Goal: Book appointment/travel/reservation

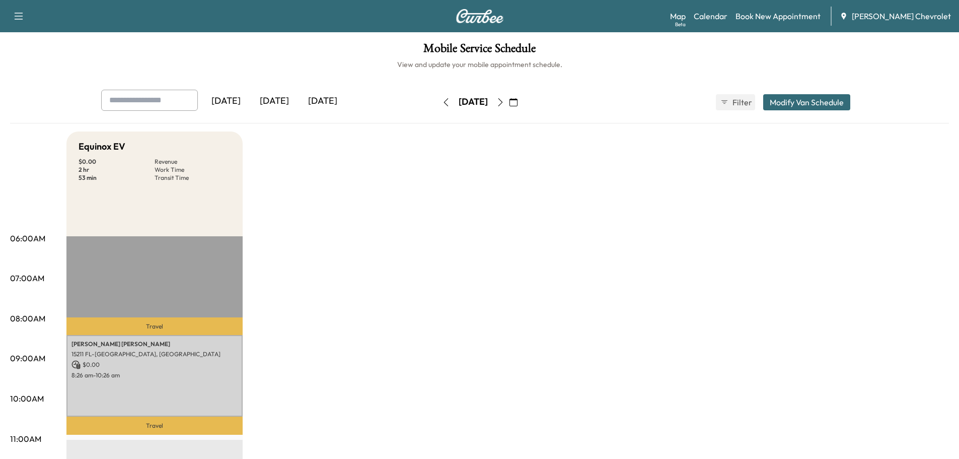
click at [517, 102] on icon "button" at bounding box center [513, 102] width 8 height 8
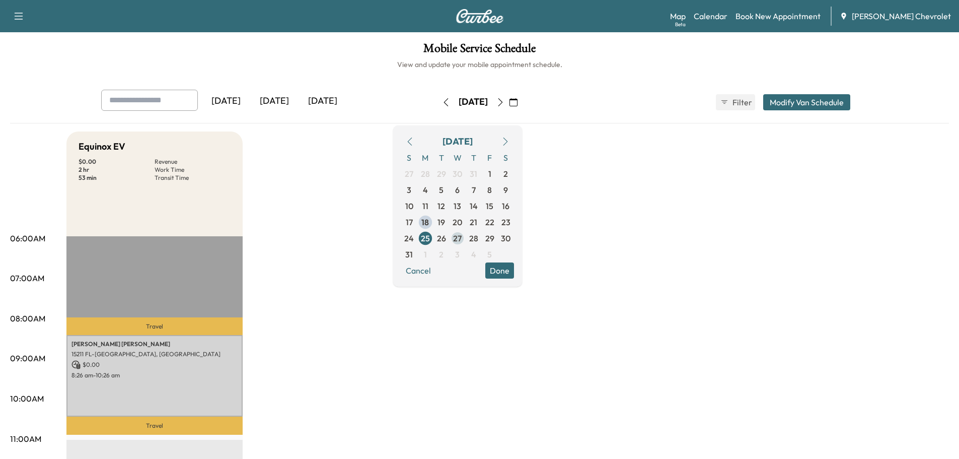
click at [466, 238] on span "27" at bounding box center [457, 238] width 16 height 16
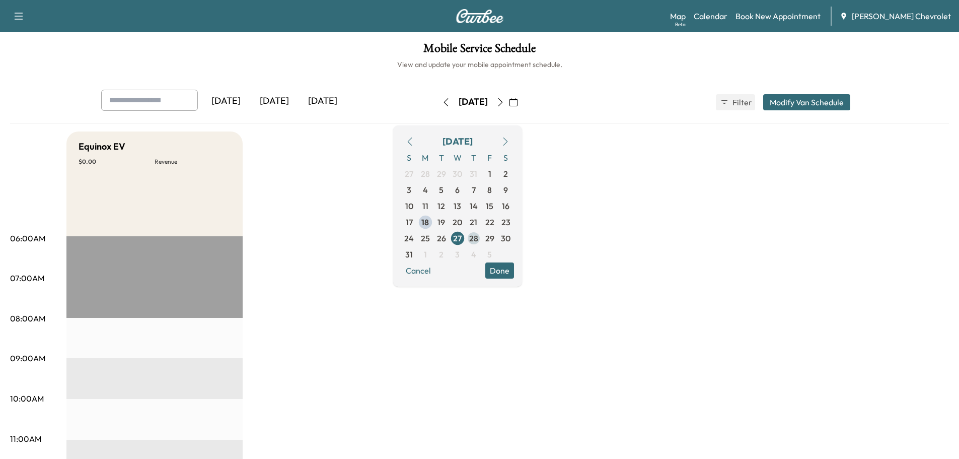
click at [482, 234] on span "28" at bounding box center [474, 238] width 16 height 16
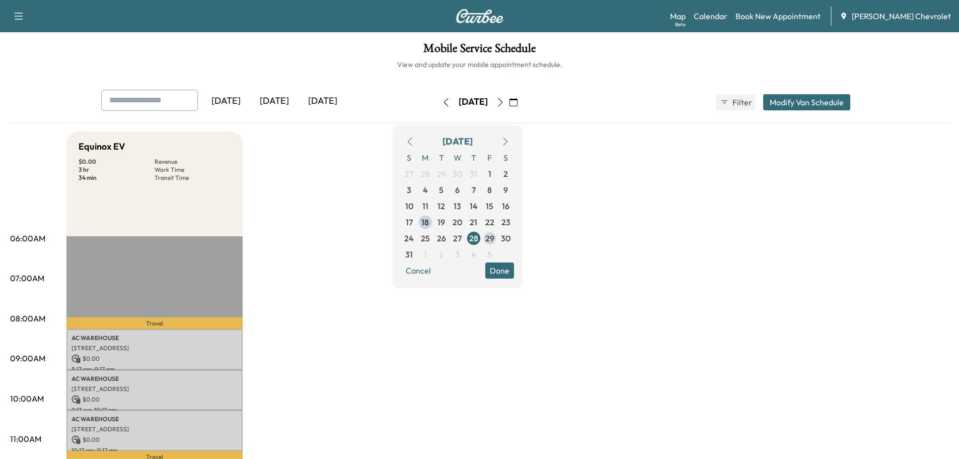
click at [494, 237] on span "29" at bounding box center [489, 238] width 9 height 12
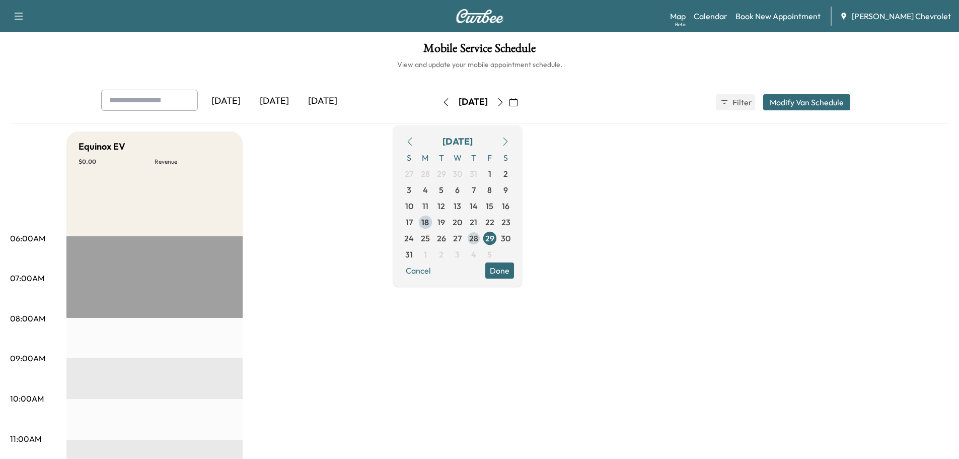
click at [478, 240] on span "28" at bounding box center [473, 238] width 9 height 12
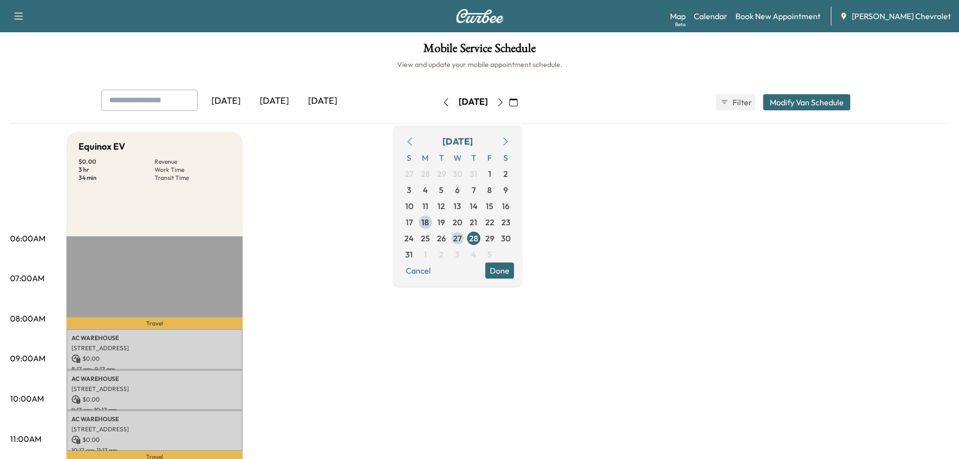
click at [462, 239] on span "27" at bounding box center [457, 238] width 9 height 12
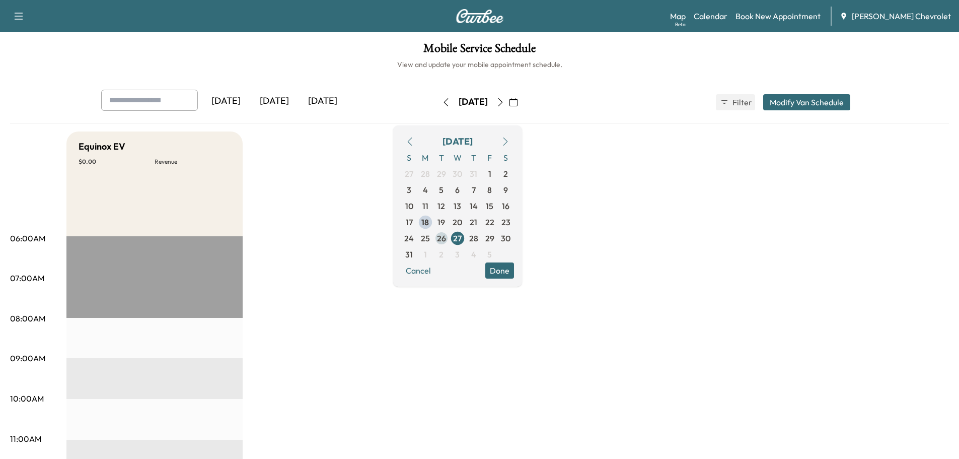
click at [446, 239] on span "26" at bounding box center [441, 238] width 9 height 12
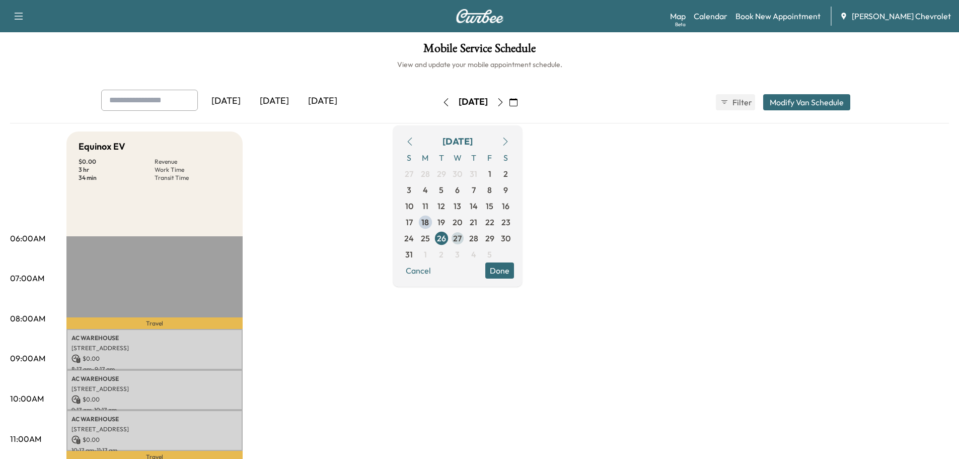
click at [462, 239] on span "27" at bounding box center [457, 238] width 9 height 12
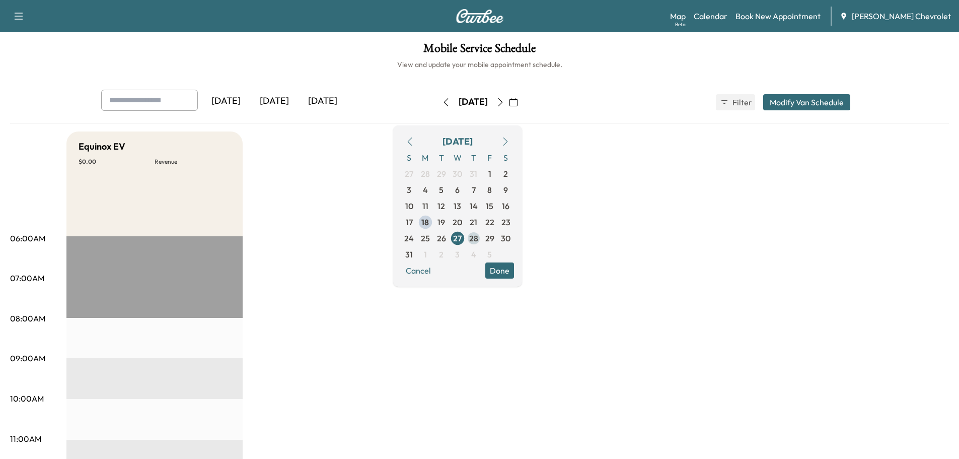
click at [478, 240] on span "28" at bounding box center [473, 238] width 9 height 12
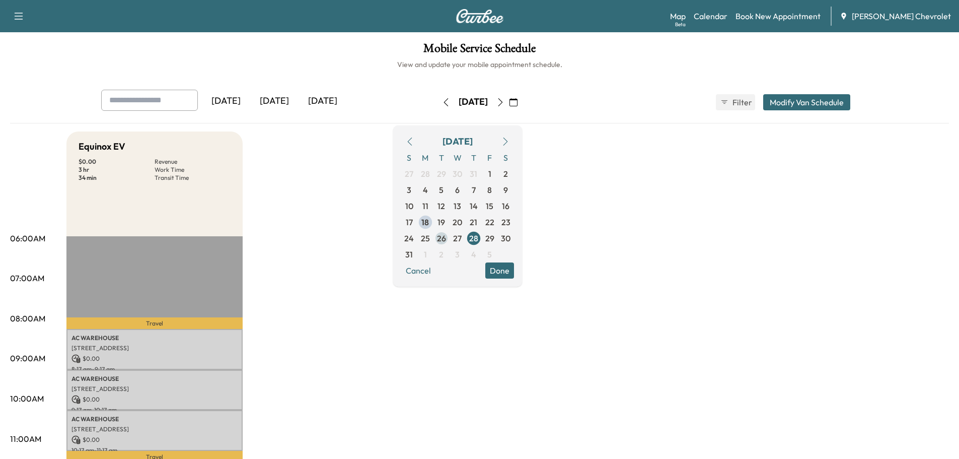
click at [446, 241] on span "26" at bounding box center [441, 238] width 9 height 12
click at [478, 239] on span "28" at bounding box center [473, 238] width 9 height 12
click at [466, 239] on span "27" at bounding box center [457, 238] width 16 height 16
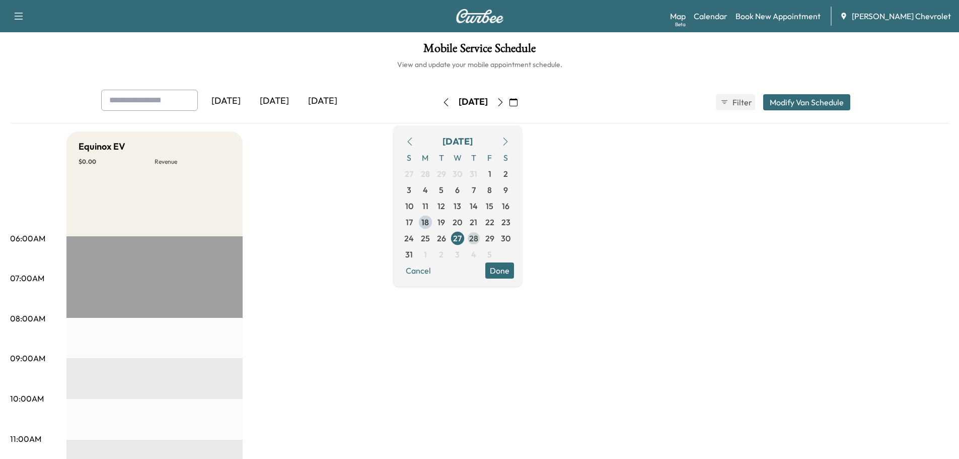
click at [478, 238] on span "28" at bounding box center [473, 238] width 9 height 12
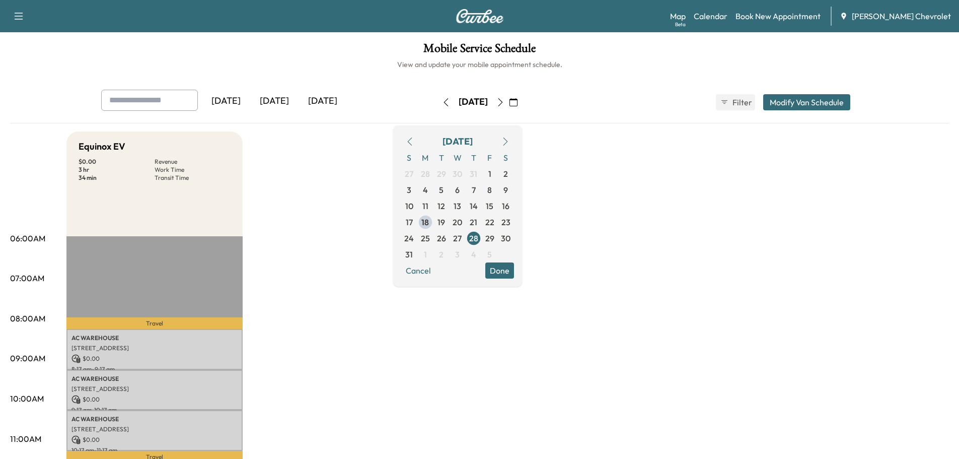
click at [161, 345] on p "[STREET_ADDRESS]" at bounding box center [154, 348] width 166 height 8
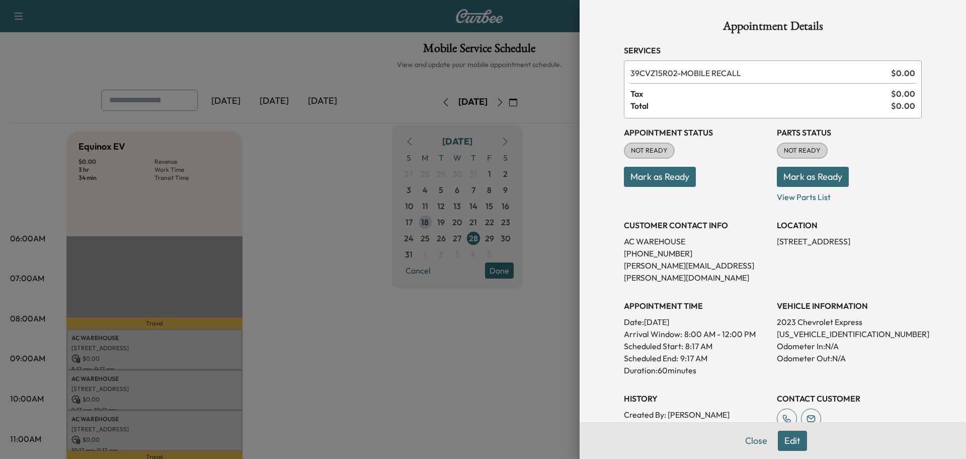
click at [372, 229] on div at bounding box center [483, 229] width 966 height 459
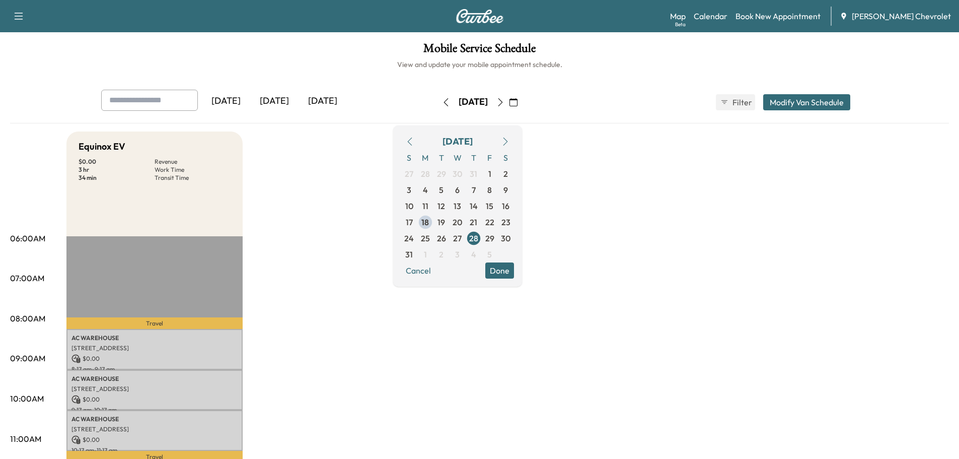
click at [686, 17] on link "Map Beta" at bounding box center [678, 16] width 16 height 12
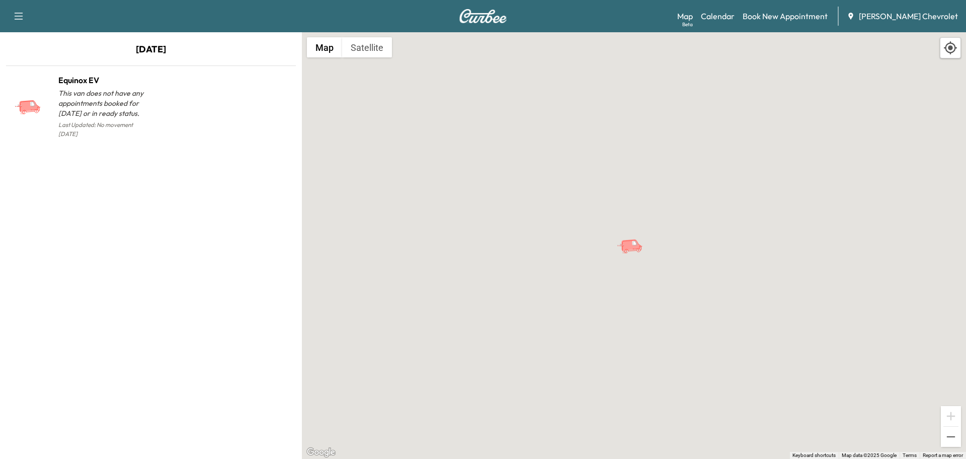
drag, startPoint x: 29, startPoint y: 23, endPoint x: 27, endPoint y: 16, distance: 7.5
click at [29, 21] on div "Support Log Out Map Beta Calendar Book New Appointment [PERSON_NAME] Chevrolet" at bounding box center [483, 16] width 966 height 32
click at [25, 12] on button "button" at bounding box center [18, 16] width 21 height 16
click at [13, 10] on icon "button" at bounding box center [19, 16] width 12 height 12
click at [16, 14] on icon "button" at bounding box center [19, 16] width 12 height 12
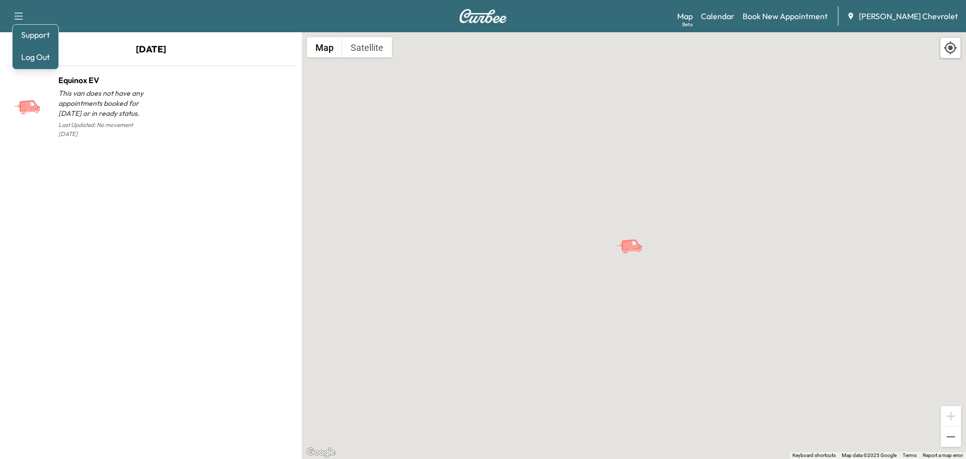
click at [21, 14] on icon "button" at bounding box center [19, 16] width 12 height 12
click at [793, 15] on link "Book New Appointment" at bounding box center [785, 16] width 85 height 12
